Goal: Task Accomplishment & Management: Use online tool/utility

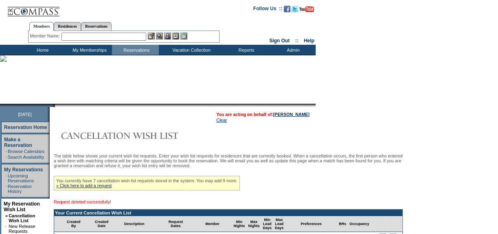
click at [103, 37] on input "text" at bounding box center [103, 37] width 85 height 8
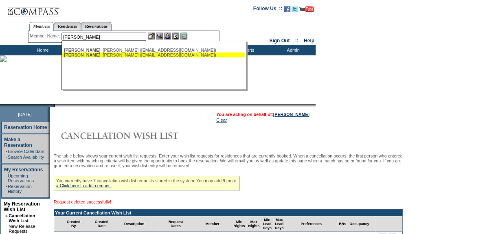
click at [101, 56] on div "[PERSON_NAME] ([EMAIL_ADDRESS][DOMAIN_NAME])" at bounding box center [153, 55] width 179 height 5
type input "[PERSON_NAME] ([EMAIL_ADDRESS][DOMAIN_NAME])"
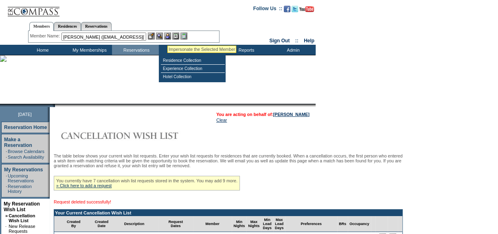
click at [167, 35] on img at bounding box center [167, 36] width 7 height 7
click at [163, 35] on img at bounding box center [159, 36] width 7 height 7
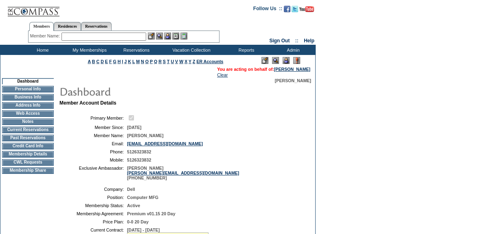
click at [97, 36] on input "text" at bounding box center [103, 37] width 85 height 8
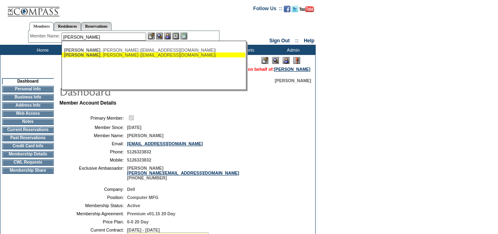
click at [99, 55] on div "[PERSON_NAME] ([EMAIL_ADDRESS][DOMAIN_NAME])" at bounding box center [153, 55] width 179 height 5
type input "[PERSON_NAME] ([EMAIL_ADDRESS][DOMAIN_NAME])"
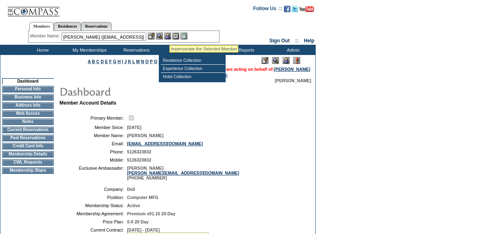
click at [169, 35] on img at bounding box center [167, 36] width 7 height 7
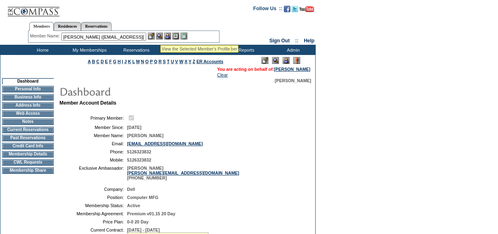
click at [160, 35] on img at bounding box center [159, 36] width 7 height 7
